Goal: Task Accomplishment & Management: Complete application form

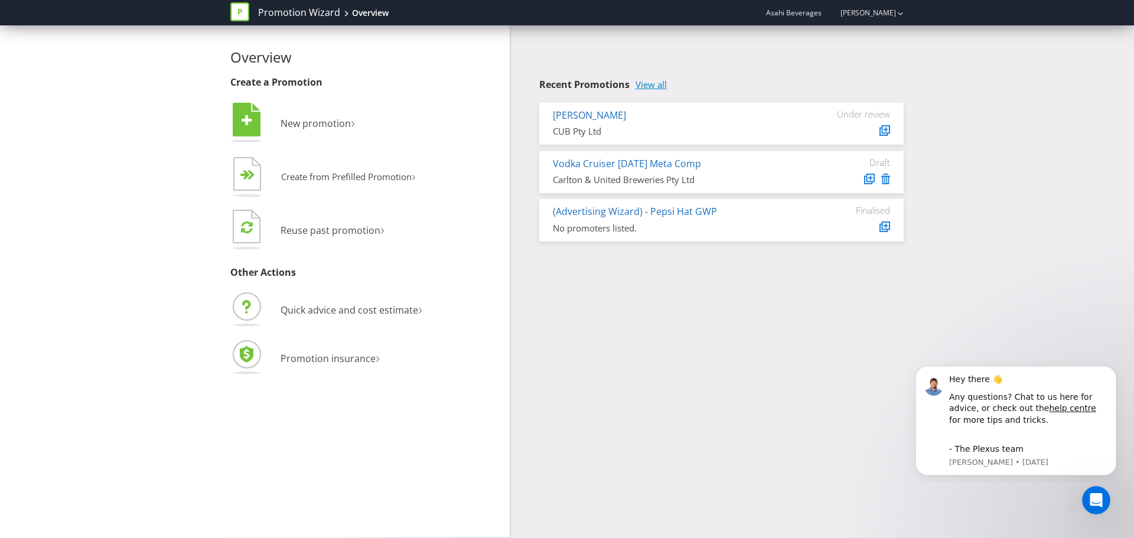
click at [655, 86] on link "View all" at bounding box center [651, 85] width 31 height 10
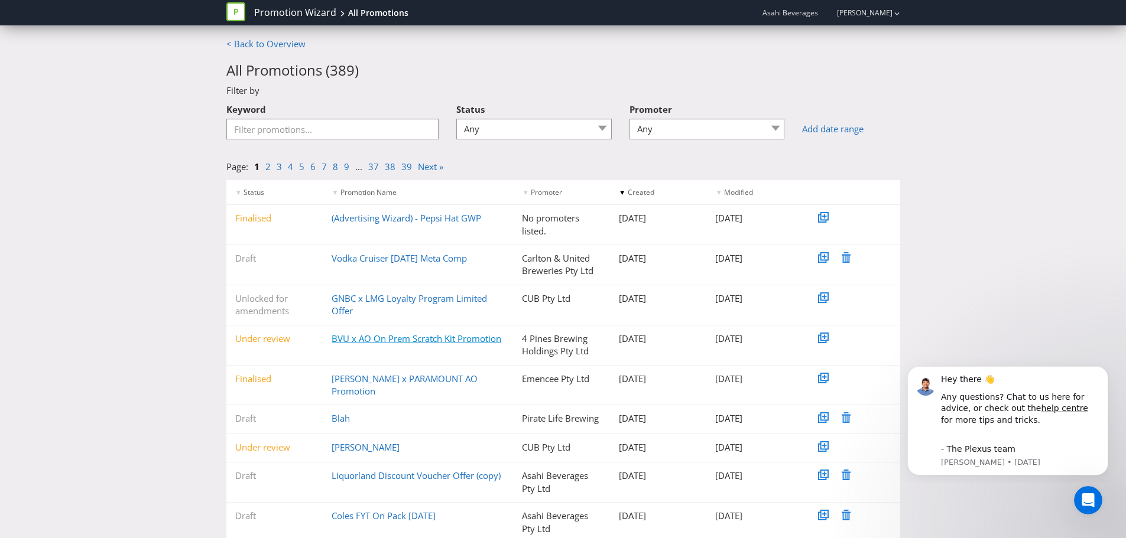
click at [458, 339] on link "BVU x AO On Prem Scratch Kit Promotion" at bounding box center [416, 339] width 170 height 12
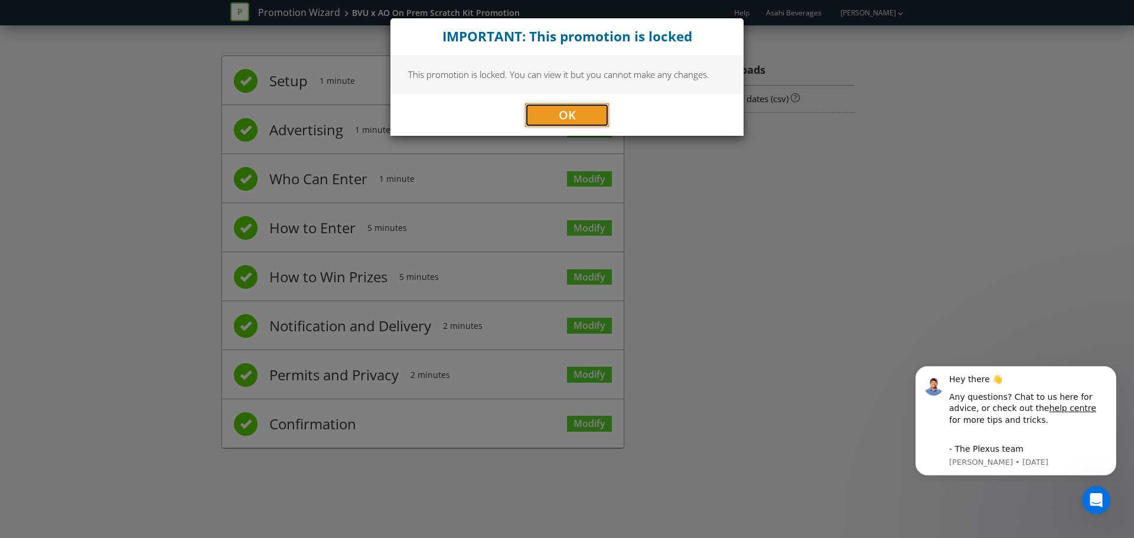
click at [550, 119] on button "OK" at bounding box center [567, 115] width 84 height 24
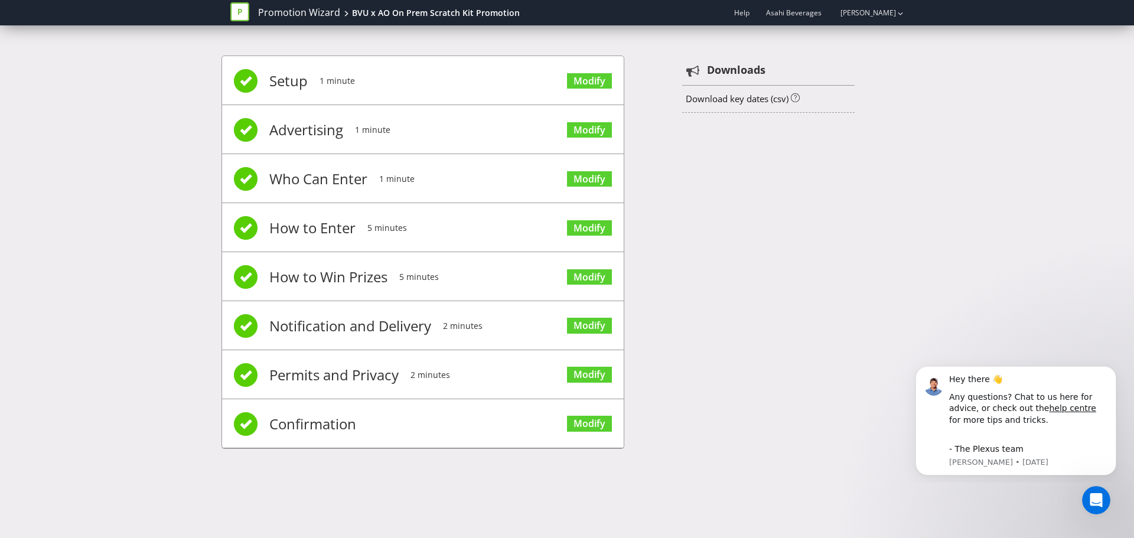
click at [538, 376] on li "Permits and Privacy 2 minutes Modify" at bounding box center [423, 374] width 402 height 49
drag, startPoint x: 370, startPoint y: 377, endPoint x: 536, endPoint y: 367, distance: 165.7
click at [376, 374] on span "Permits and Privacy" at bounding box center [333, 375] width 129 height 47
click at [603, 369] on link "Modify" at bounding box center [589, 375] width 45 height 16
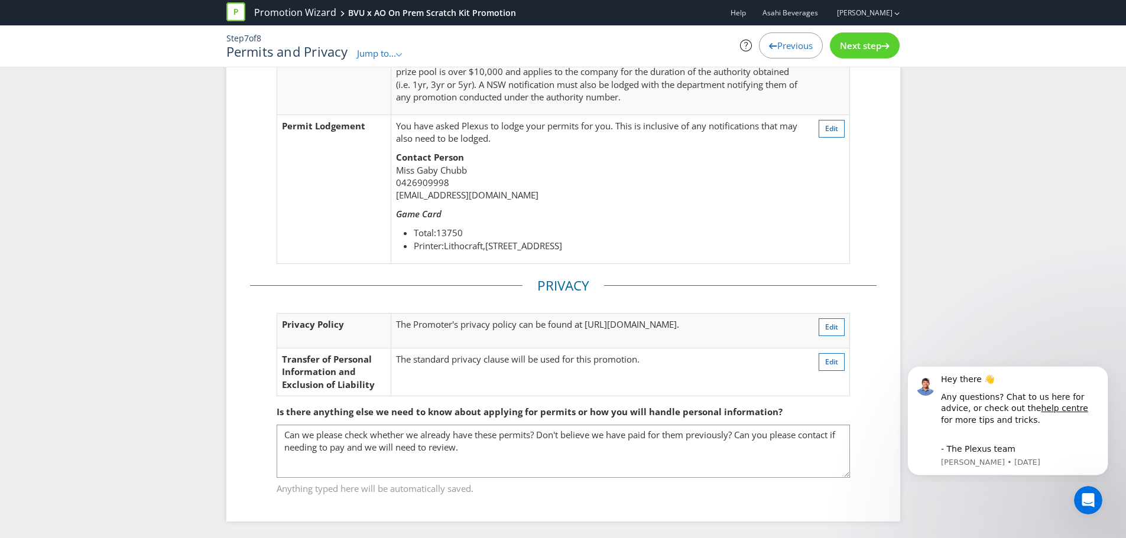
scroll to position [298, 0]
drag, startPoint x: 827, startPoint y: 312, endPoint x: 994, endPoint y: 339, distance: 170.0
click at [994, 339] on div "Permits Permit Requirements You will need permits in ACT and SA . Your fees are…" at bounding box center [563, 159] width 1126 height 757
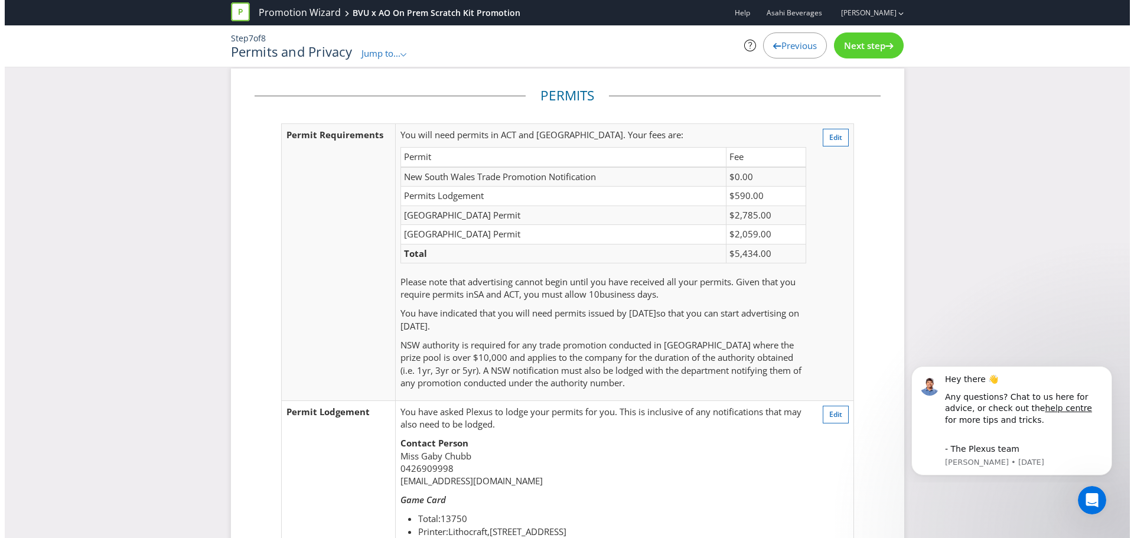
scroll to position [0, 0]
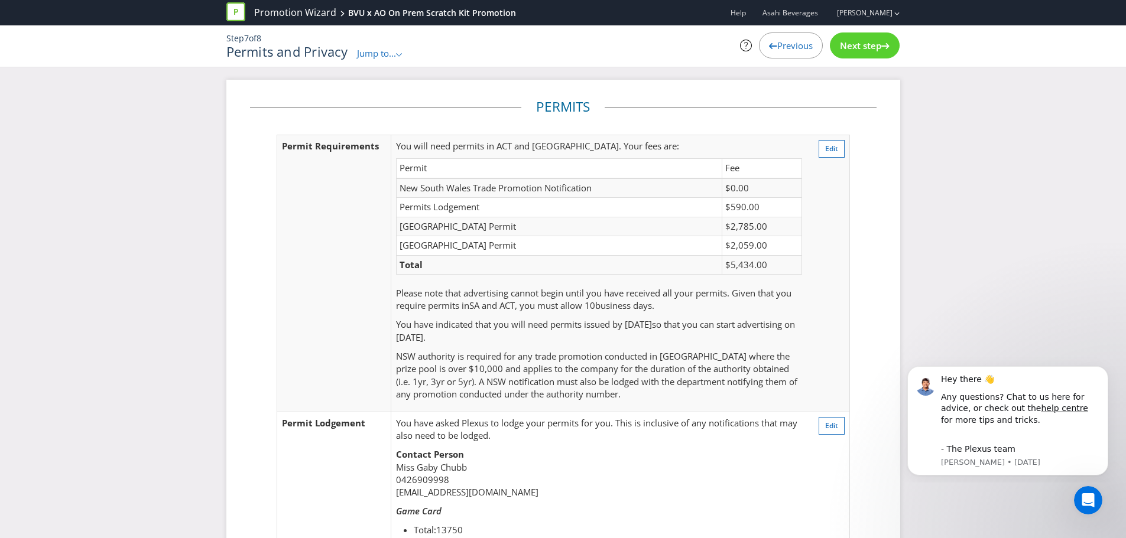
click at [958, 144] on div "Permits Permit Requirements You will need permits in ACT and SA . Your fees are…" at bounding box center [563, 458] width 1126 height 757
click at [844, 153] on button "Edit" at bounding box center [831, 149] width 26 height 18
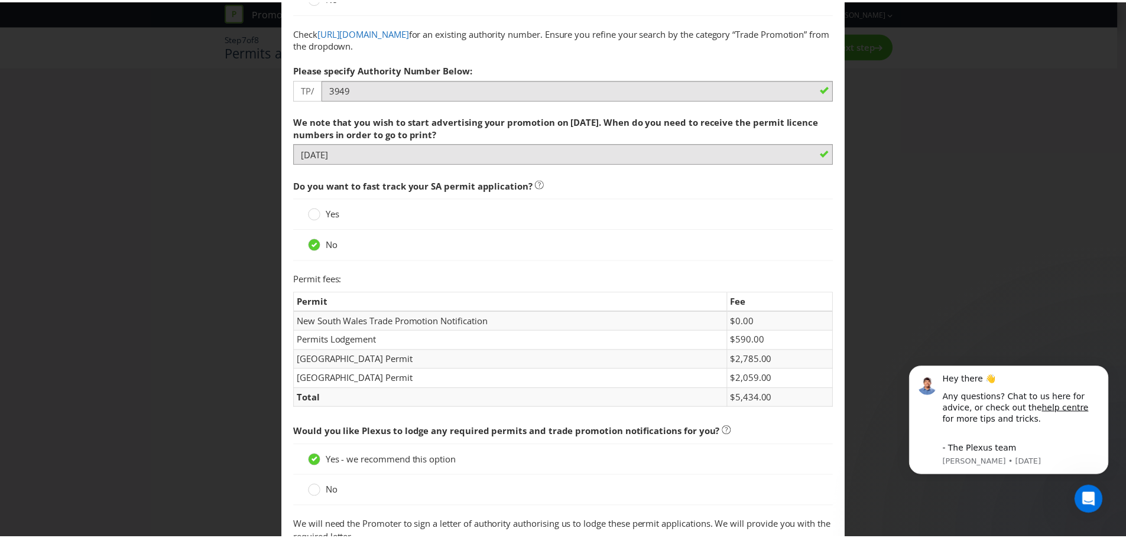
scroll to position [22, 0]
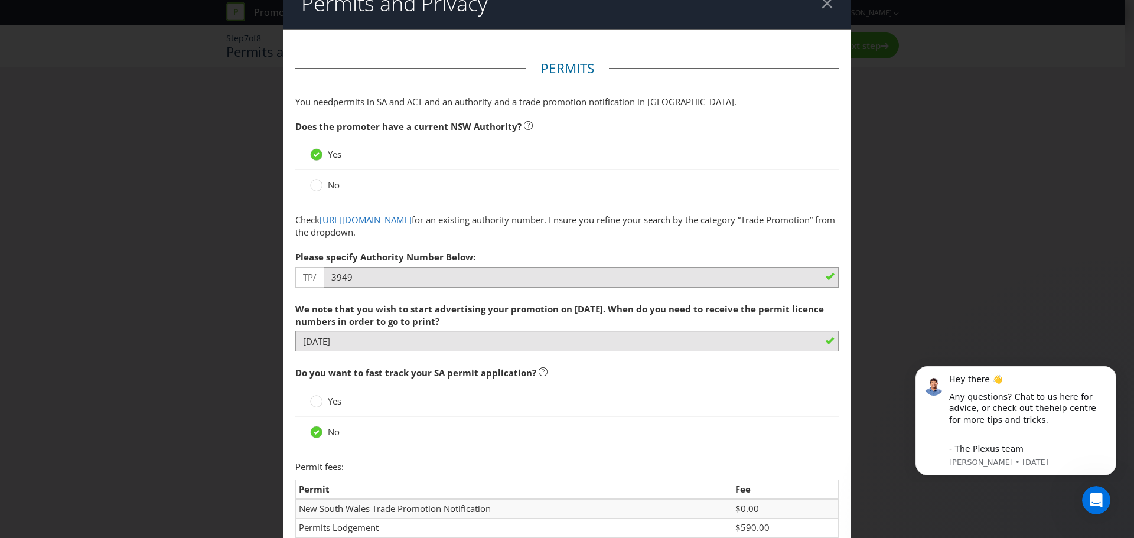
click at [932, 188] on div "Permits and Privacy Permits You need permits in SA and ACT and an authority and…" at bounding box center [567, 269] width 1134 height 538
click at [824, 9] on div at bounding box center [827, 3] width 11 height 11
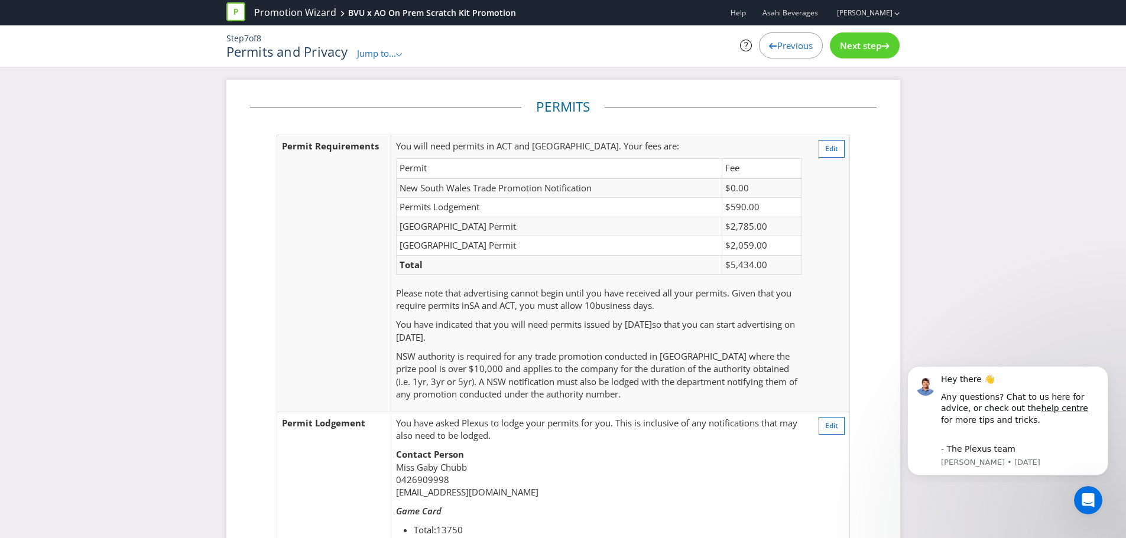
click at [367, 56] on span "Jump to..." at bounding box center [376, 53] width 39 height 12
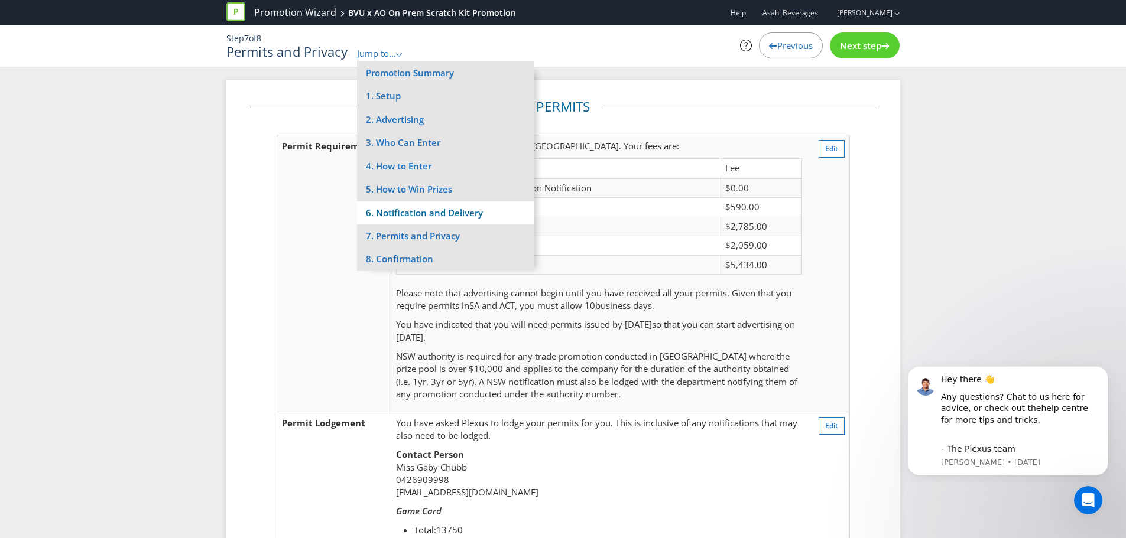
click at [417, 212] on li "6. Notification and Delivery" at bounding box center [445, 212] width 177 height 23
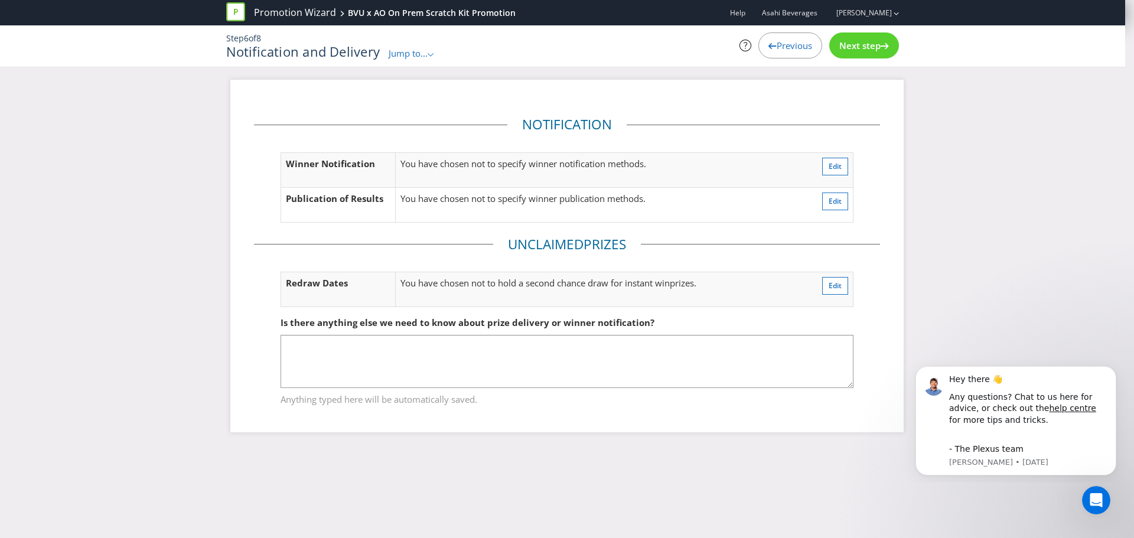
click at [414, 63] on div "Step 6 of 8 Notification and Delivery Jump to... .st0{fill-rule:evenodd;clip-ru…" at bounding box center [562, 45] width 691 height 41
click at [411, 57] on span "Jump to..." at bounding box center [408, 53] width 39 height 12
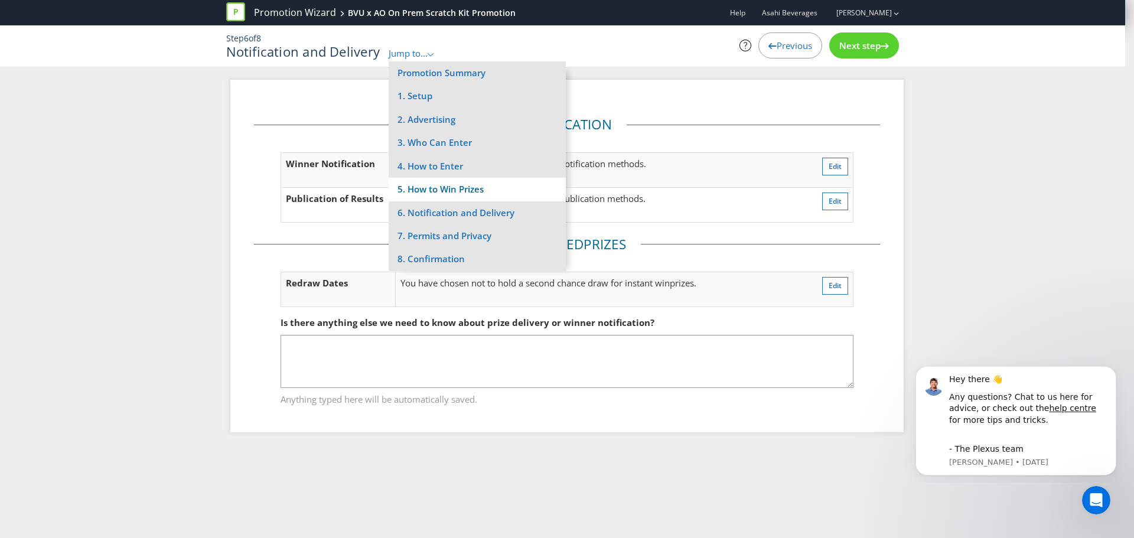
click at [443, 187] on li "5. How to Win Prizes" at bounding box center [477, 189] width 177 height 23
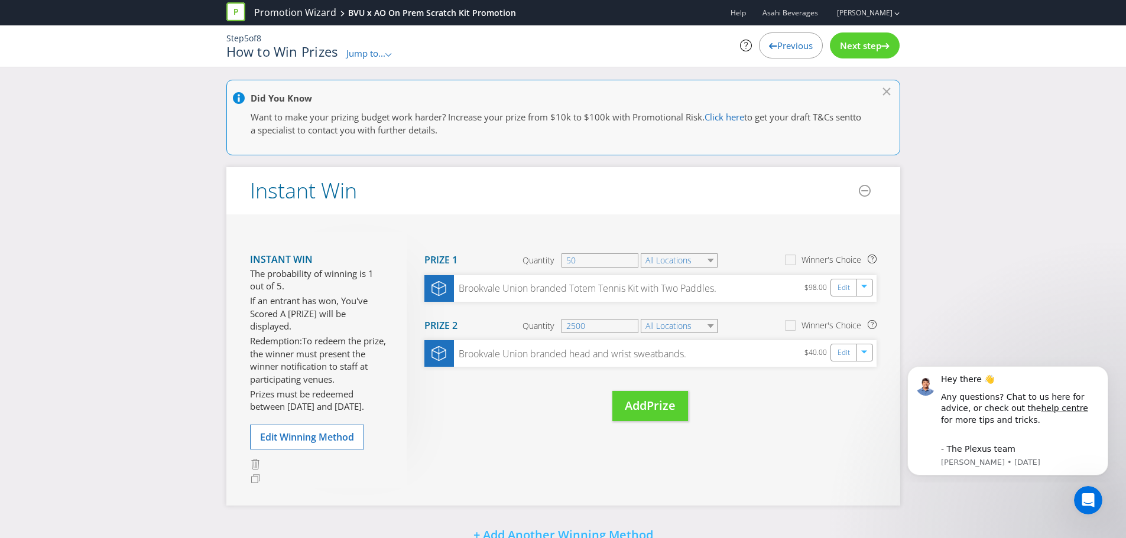
click at [981, 194] on div "Did You Know Want to make your prizing budget work harder? Increase your prize …" at bounding box center [563, 395] width 1126 height 630
click at [1100, 370] on button "Dismiss notification" at bounding box center [1104, 369] width 15 height 15
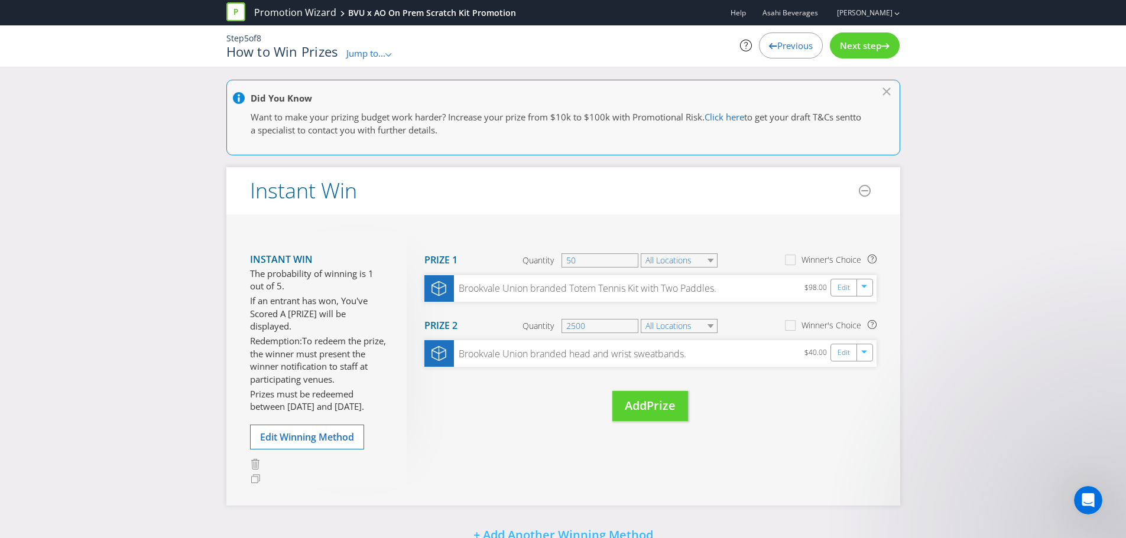
click at [1009, 294] on div "Did You Know Want to make your prizing budget work harder? Increase your prize …" at bounding box center [563, 395] width 1126 height 630
drag, startPoint x: 906, startPoint y: 114, endPoint x: 819, endPoint y: 92, distance: 89.0
click at [906, 114] on div "Did You Know Want to make your prizing budget work harder? Increase your prize …" at bounding box center [562, 395] width 691 height 630
click at [354, 51] on span "Jump to..." at bounding box center [365, 53] width 39 height 12
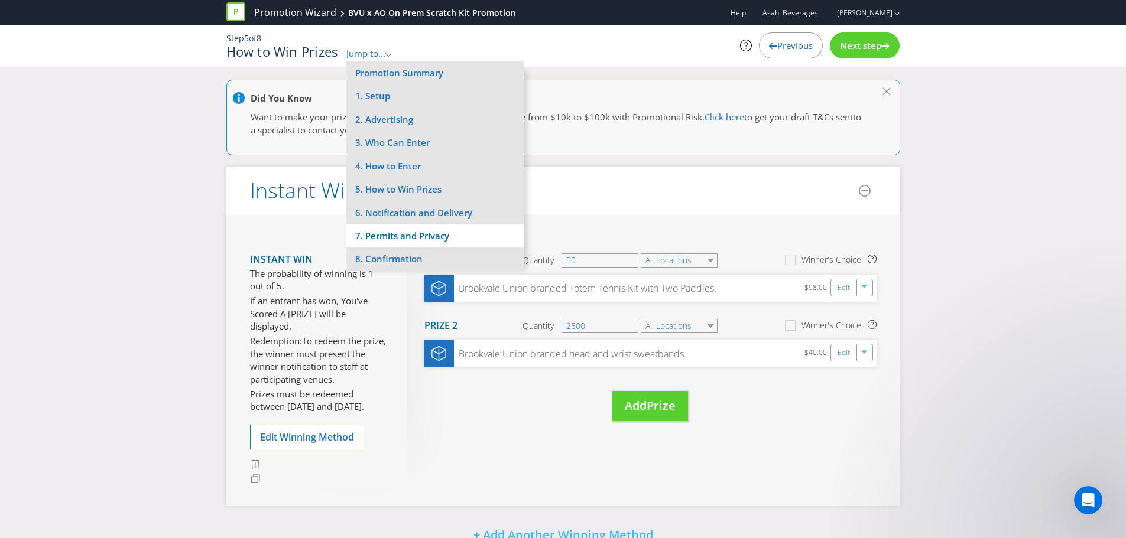
click at [398, 231] on li "7. Permits and Privacy" at bounding box center [434, 236] width 177 height 23
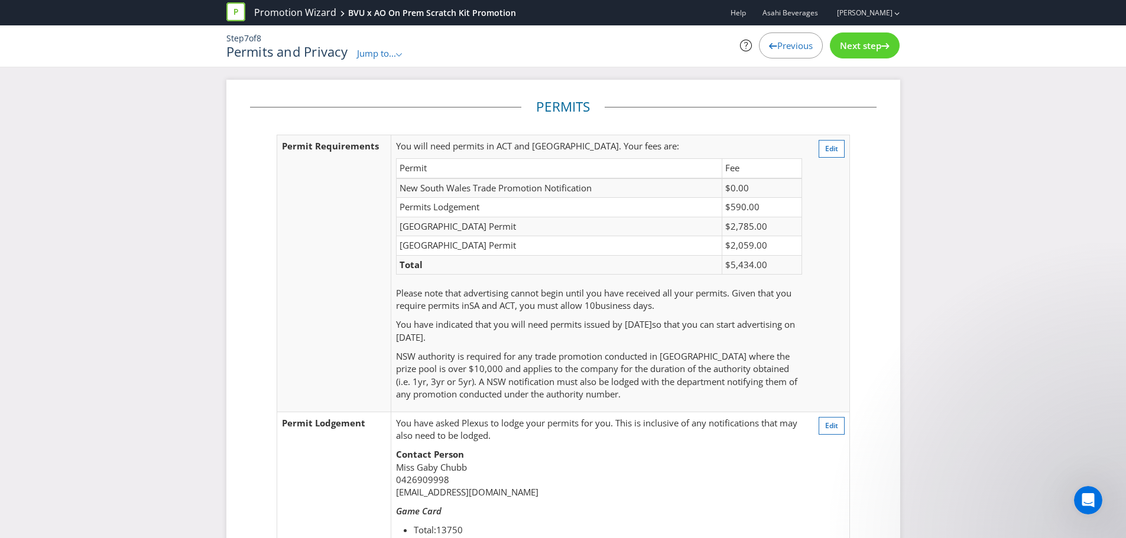
click at [1033, 212] on div "Permits Permit Requirements You will need permits in ACT and SA . Your fees are…" at bounding box center [563, 458] width 1126 height 757
click at [398, 56] on icon ".st0{fill-rule:evenodd;clip-rule:evenodd;}" at bounding box center [399, 55] width 6 height 4
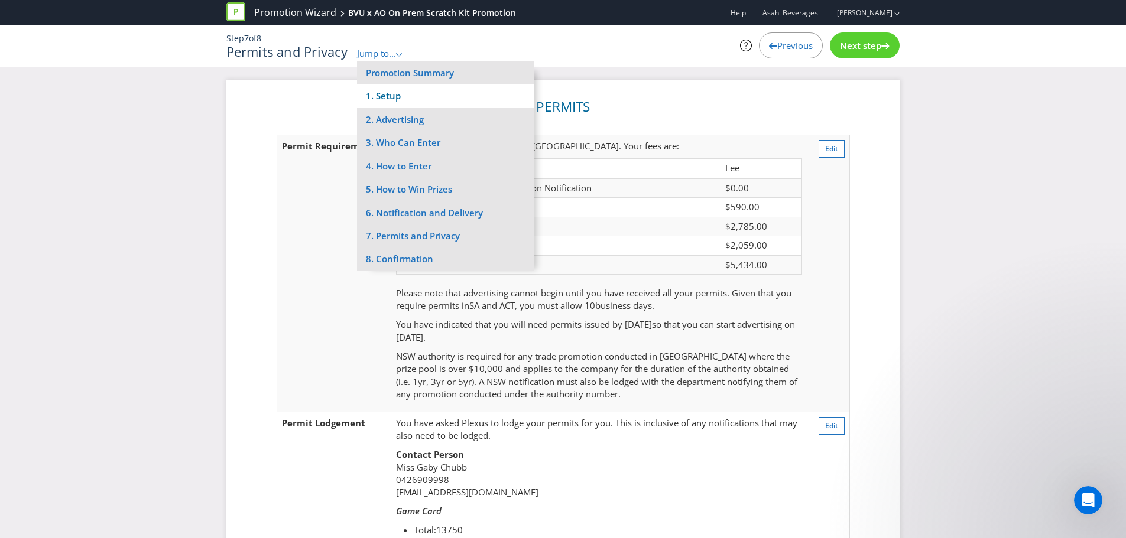
click at [435, 99] on li "1. Setup" at bounding box center [445, 95] width 177 height 23
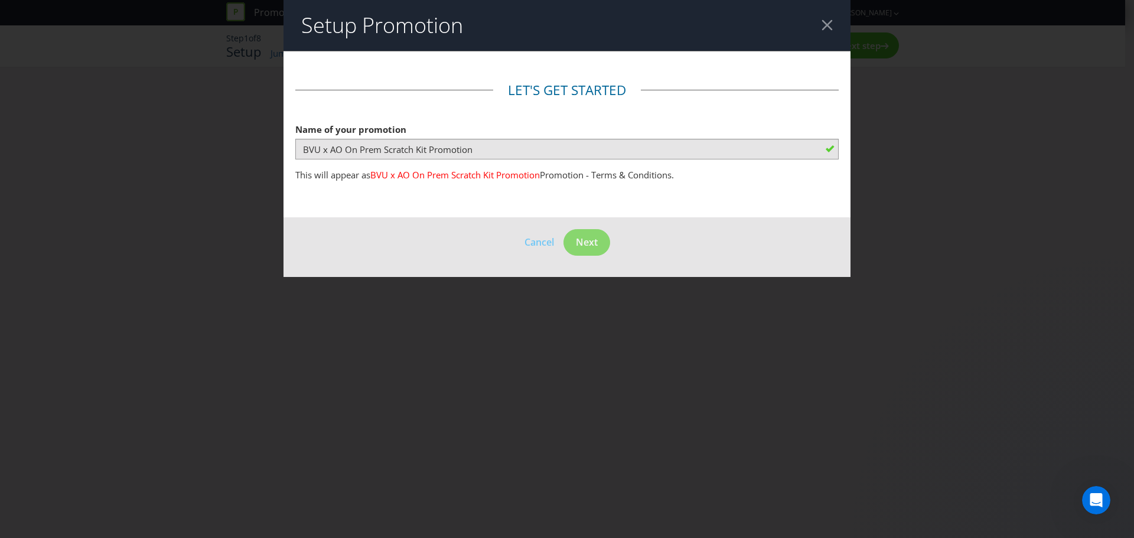
click at [815, 21] on header "Setup Promotion" at bounding box center [567, 25] width 567 height 51
click at [821, 21] on header "Setup Promotion" at bounding box center [567, 25] width 567 height 51
click at [822, 24] on div at bounding box center [827, 24] width 11 height 11
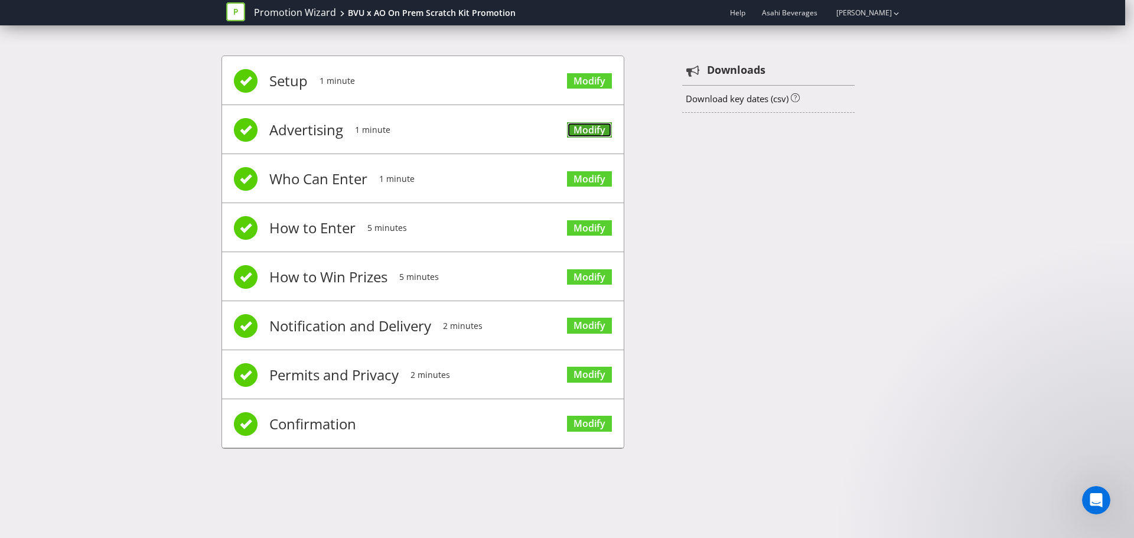
click at [591, 134] on link "Modify" at bounding box center [589, 130] width 45 height 16
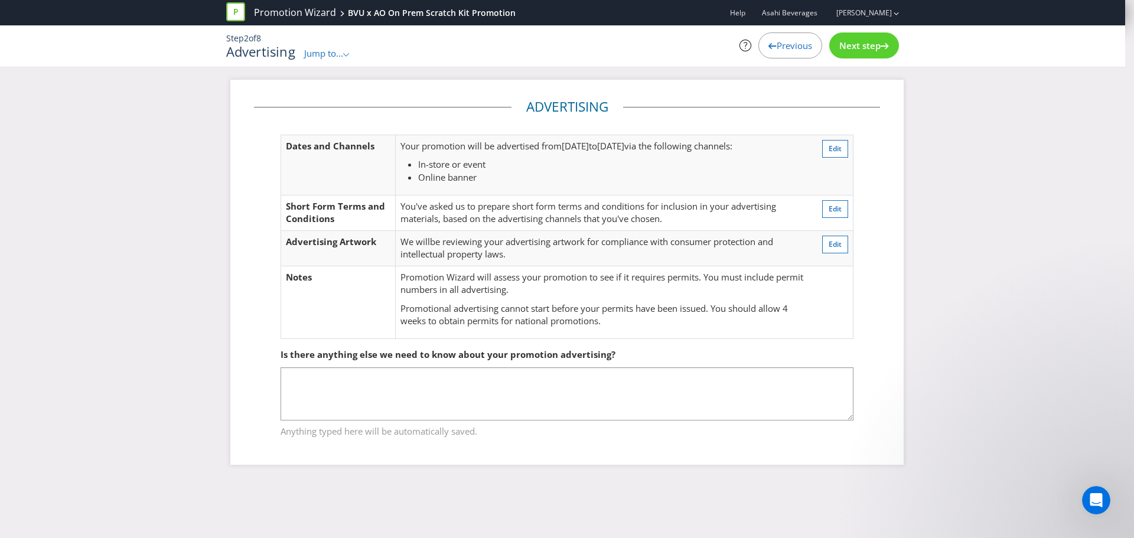
click at [853, 48] on span "Next step" at bounding box center [860, 46] width 41 height 12
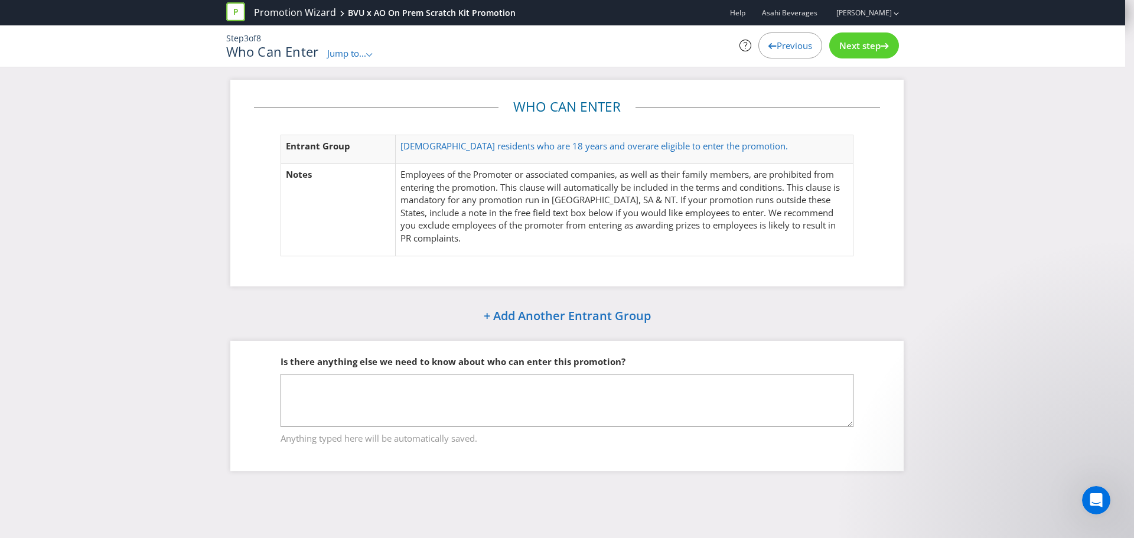
click at [853, 48] on span "Next step" at bounding box center [860, 46] width 41 height 12
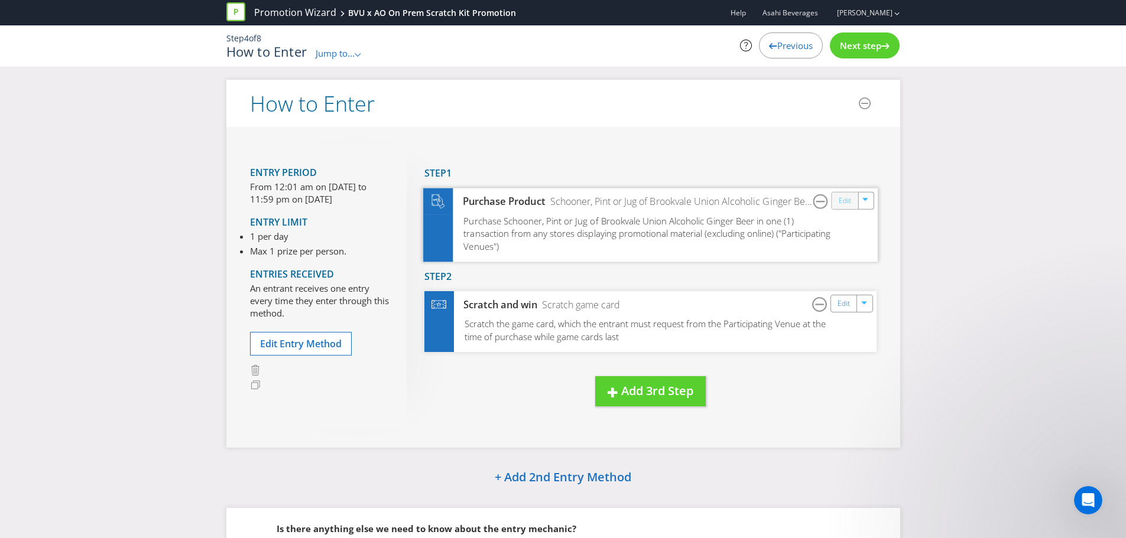
click at [850, 199] on link "Edit" at bounding box center [844, 201] width 12 height 14
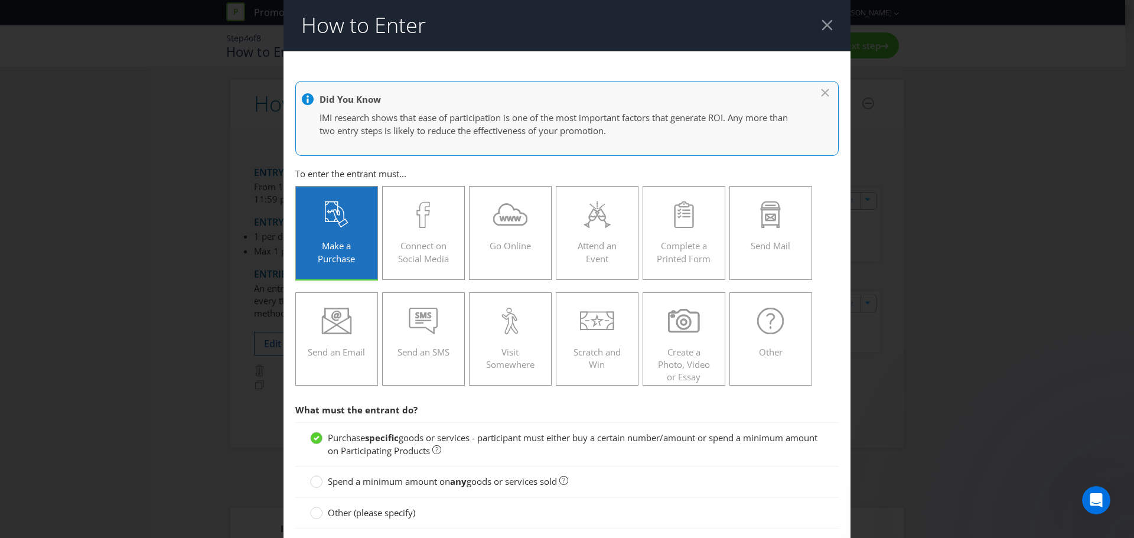
click at [822, 30] on div at bounding box center [827, 24] width 11 height 11
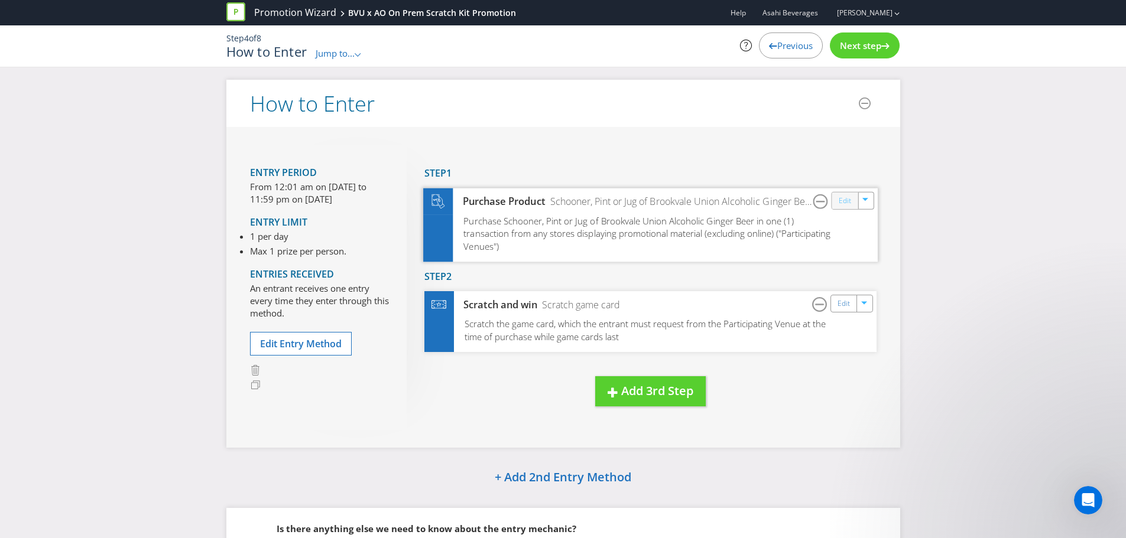
click at [850, 207] on link "Edit" at bounding box center [844, 201] width 12 height 14
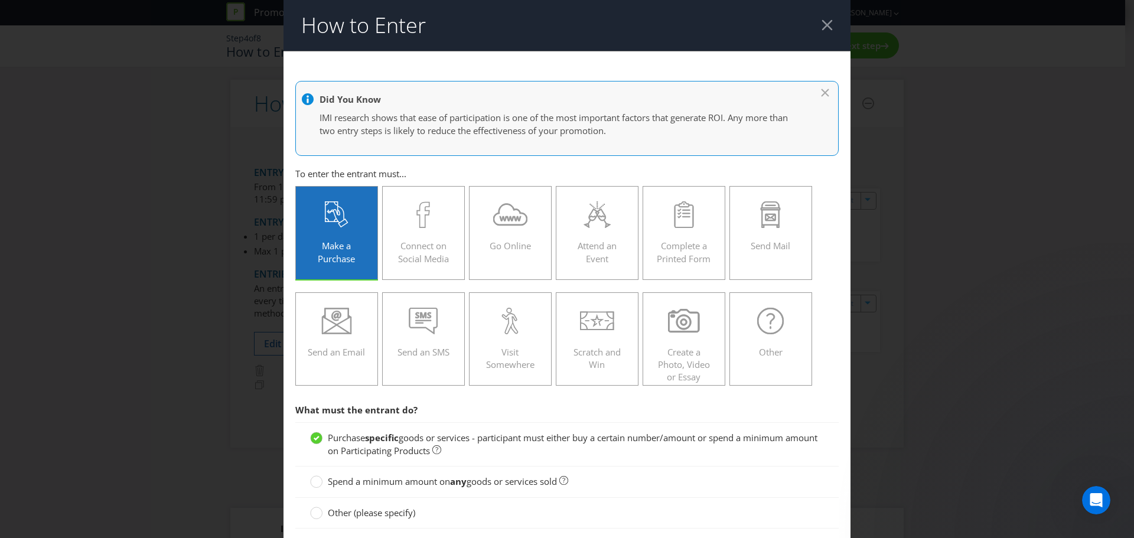
click at [822, 29] on div at bounding box center [827, 24] width 11 height 11
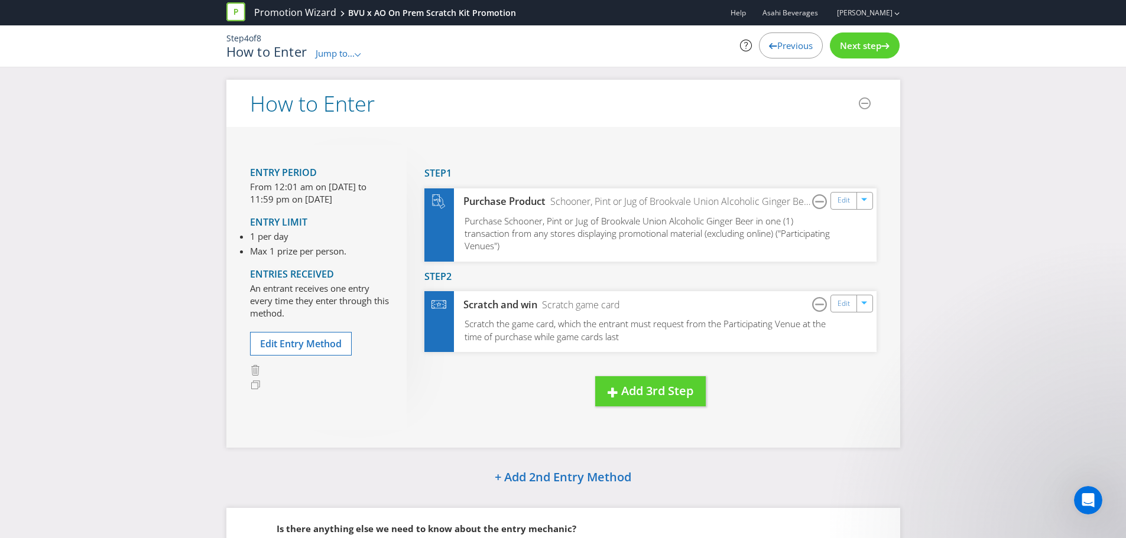
click at [881, 45] on icon at bounding box center [885, 46] width 8 height 6
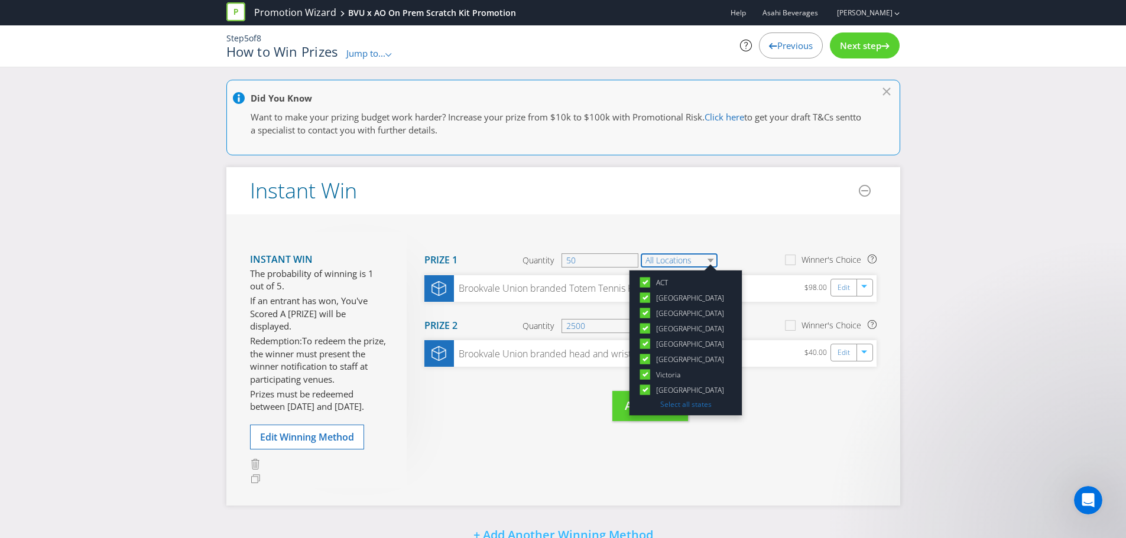
click at [693, 261] on select "All Locations" at bounding box center [678, 260] width 77 height 14
click at [786, 238] on div "Move Here Drag here to move prize Prize 1 Quantity 50 All Locations [GEOGRAPHIC…" at bounding box center [641, 338] width 470 height 213
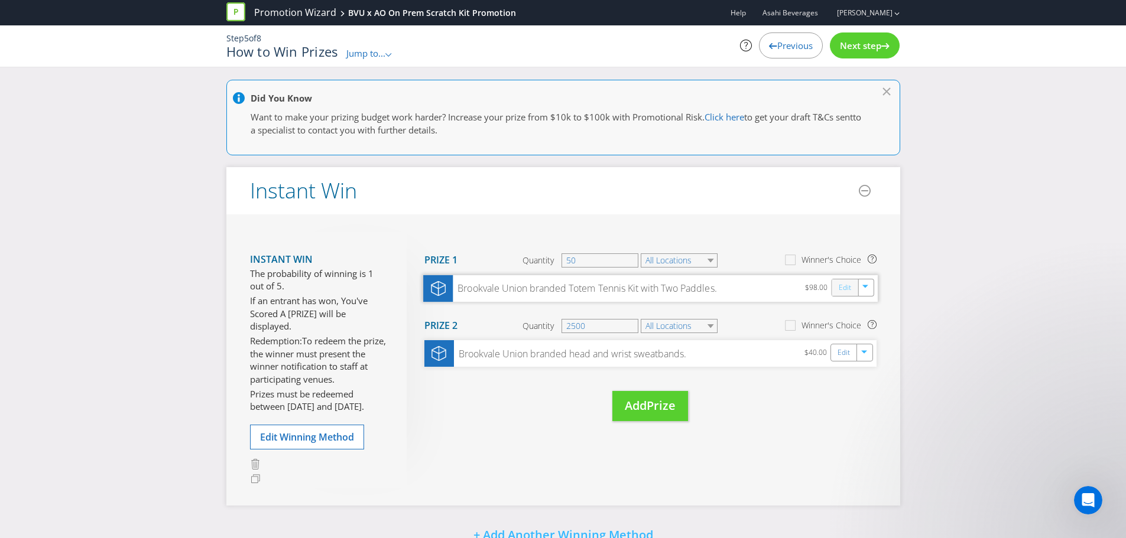
click at [842, 287] on link "Edit" at bounding box center [844, 288] width 12 height 14
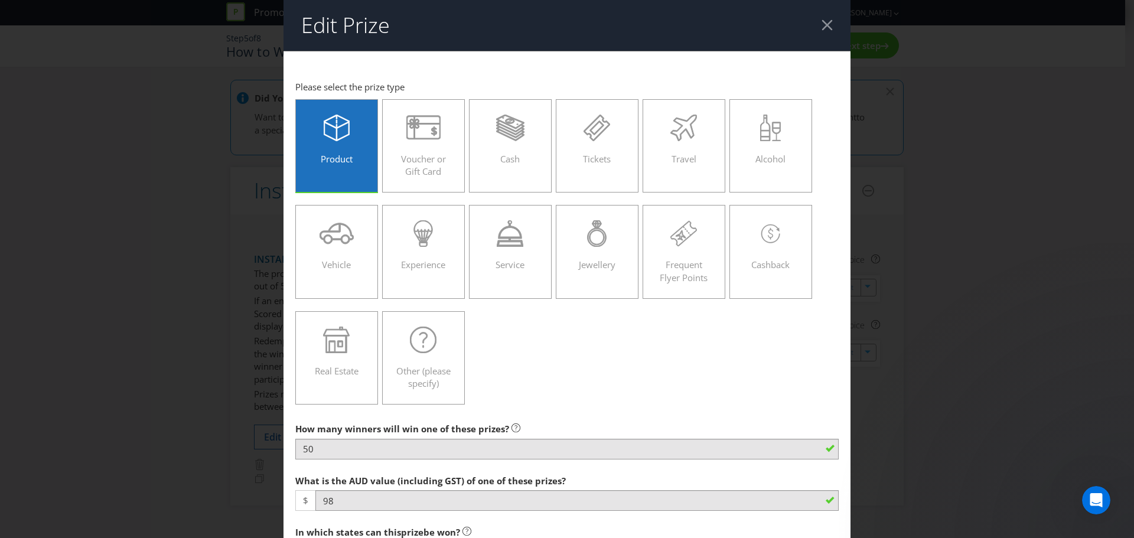
click at [830, 28] on header "Edit Prize" at bounding box center [567, 25] width 567 height 51
click at [825, 30] on div at bounding box center [827, 24] width 11 height 11
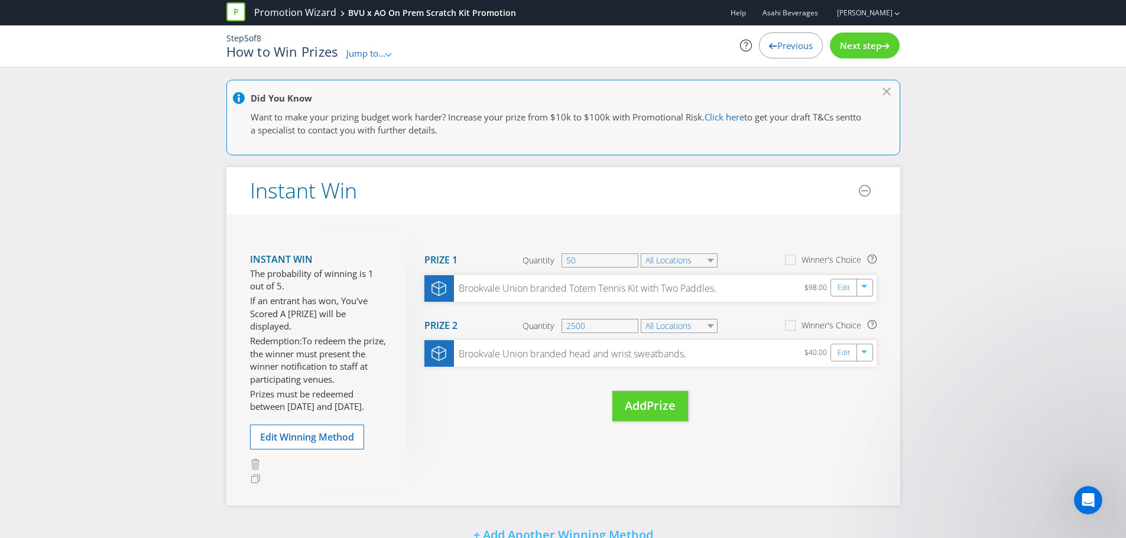
click at [1041, 145] on div "Did You Know Want to make your prizing budget work harder? Increase your prize …" at bounding box center [563, 395] width 1126 height 630
click at [972, 174] on div "Did You Know Want to make your prizing budget work harder? Increase your prize …" at bounding box center [563, 395] width 1126 height 630
drag, startPoint x: 1009, startPoint y: 169, endPoint x: 993, endPoint y: 158, distance: 19.0
click at [1009, 169] on div "Did You Know Want to make your prizing budget work harder? Increase your prize …" at bounding box center [563, 395] width 1126 height 630
